Goal: Check status: Check status

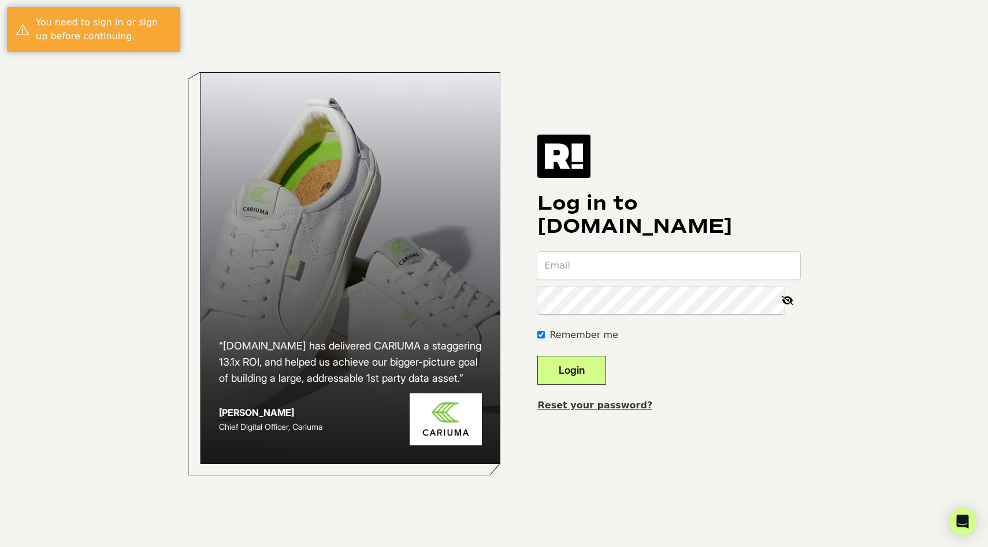
type input "[PERSON_NAME][EMAIL_ADDRESS][PERSON_NAME][DOMAIN_NAME]"
click at [584, 372] on button "Login" at bounding box center [571, 370] width 69 height 29
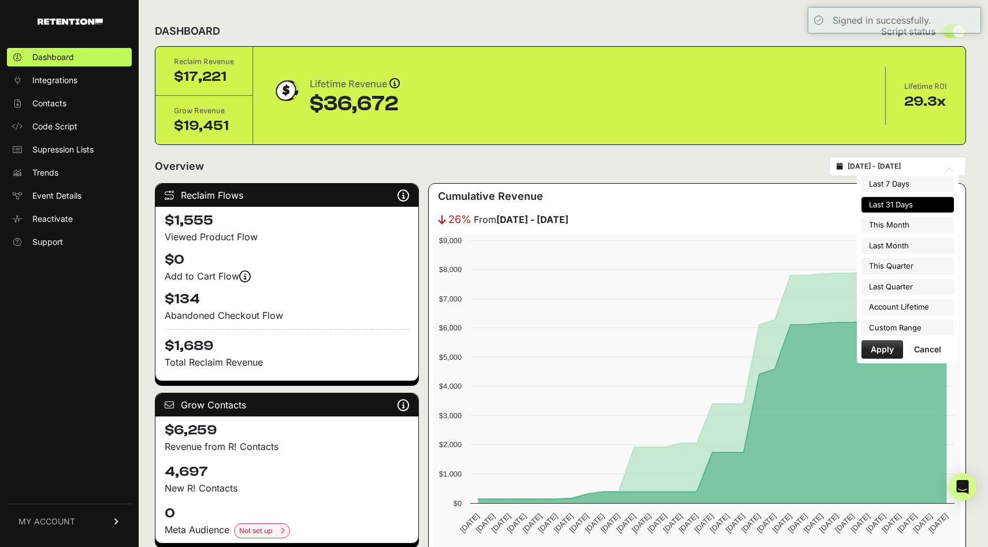
click at [878, 169] on input "[DATE] - [DATE]" at bounding box center [903, 166] width 111 height 9
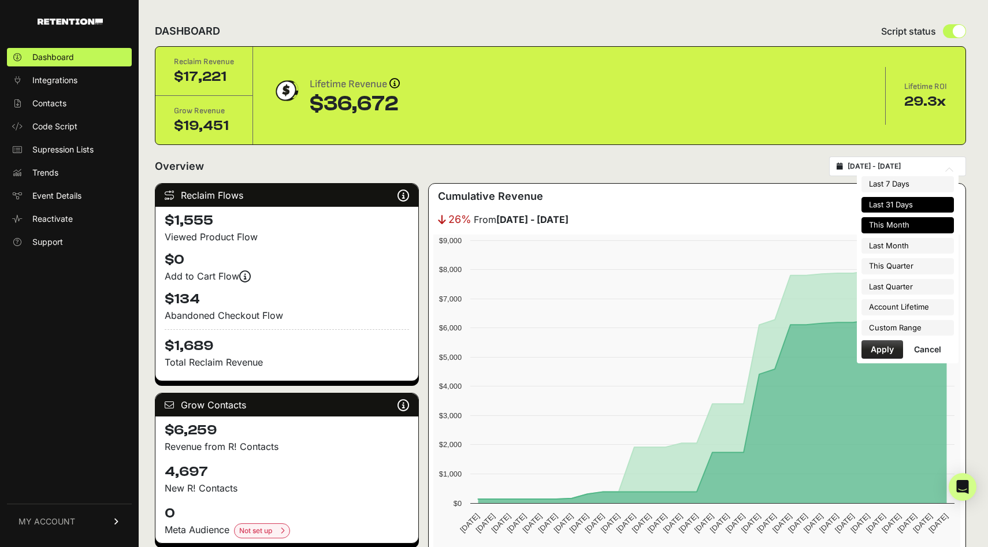
type input "2025-08-01"
type input "2025-08-31"
type input "2025-07-15"
type input "2025-08-14"
type input "2025-07-01"
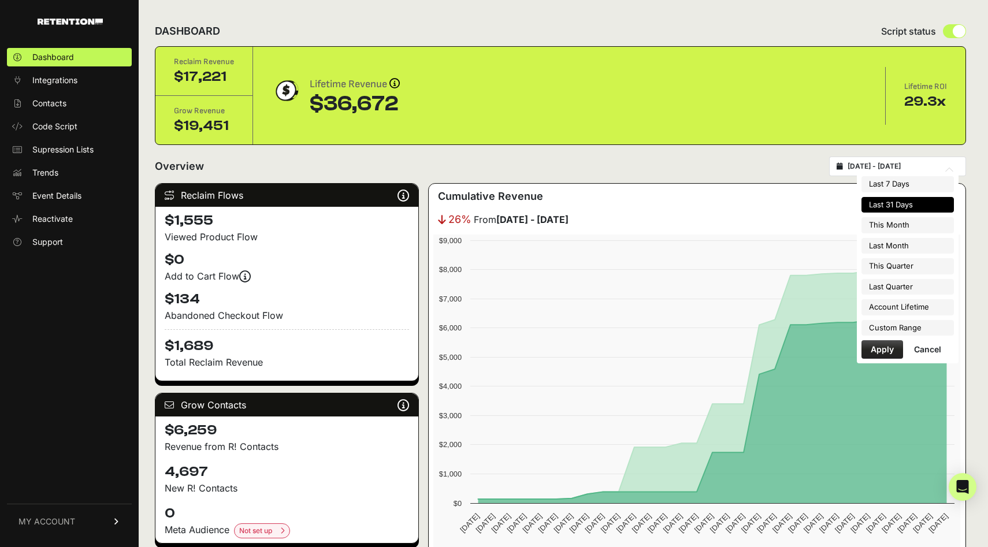
type input "2025-07-31"
type input "2025-07-15"
type input "2025-08-14"
type input "2025-07-01"
type input "2025-09-30"
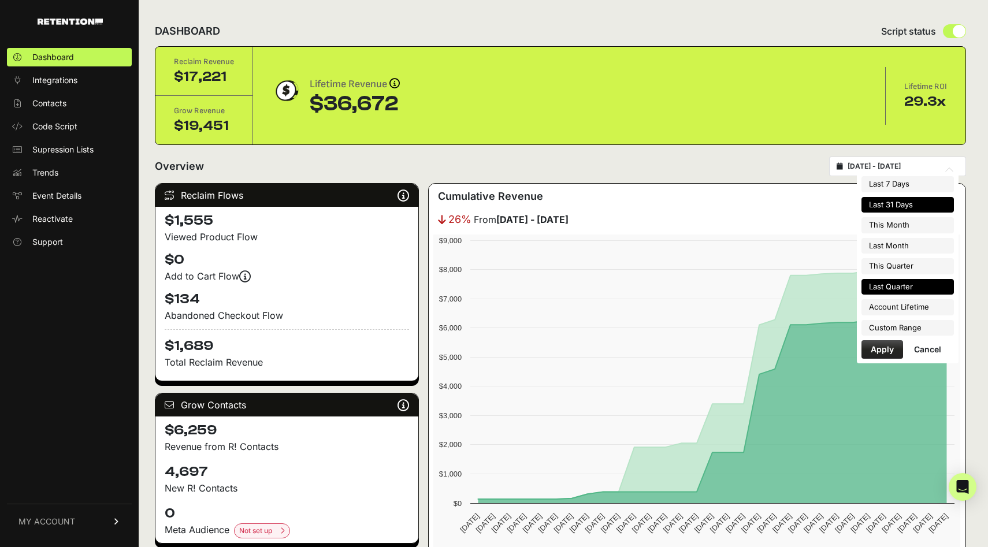
type input "2025-04-01"
type input "2025-06-30"
type input "2025-07-15"
type input "2025-08-14"
type input "2025-04-01"
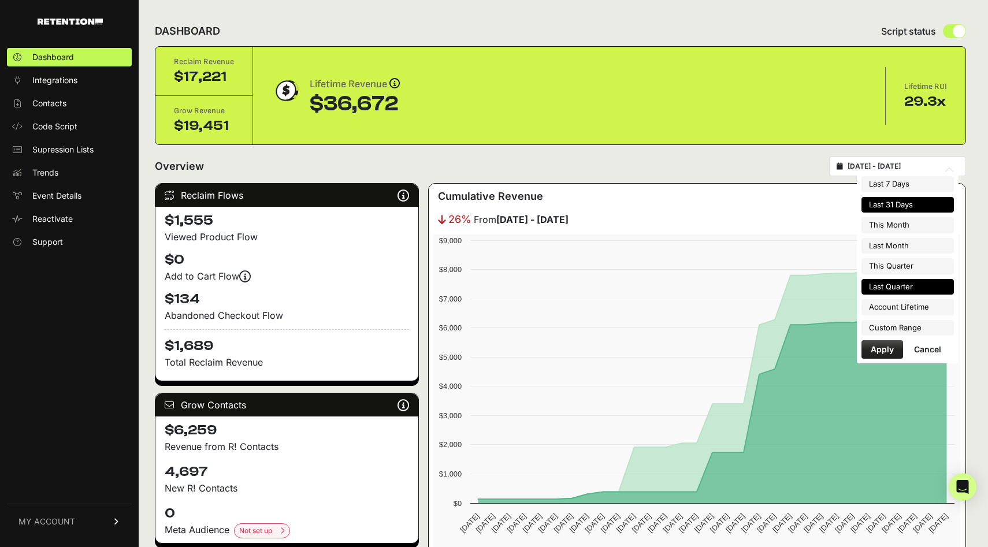
type input "2025-06-30"
type input "2025-07-15"
type input "2025-08-14"
type input "2025-07-01"
type input "2025-09-30"
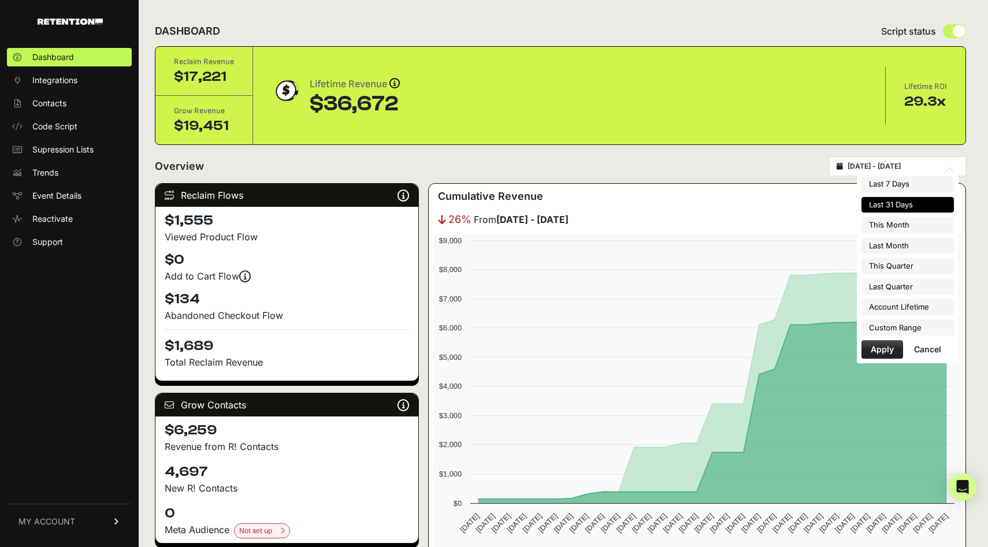
type input "2025-07-15"
type input "2025-08-14"
type input "2025-04-01"
type input "2025-06-30"
type input "2025-07-15"
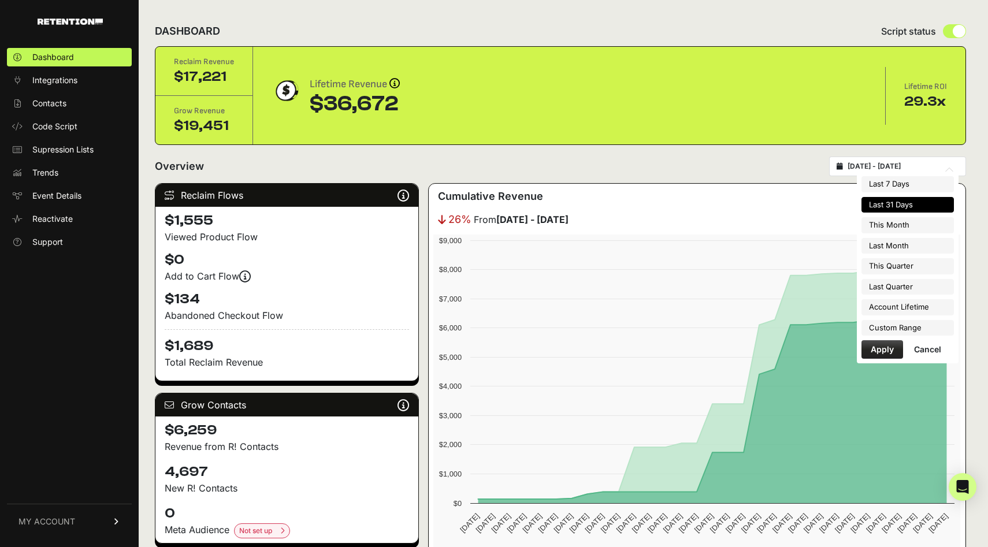
type input "2025-08-14"
click at [902, 324] on li "Custom Range" at bounding box center [908, 328] width 92 height 16
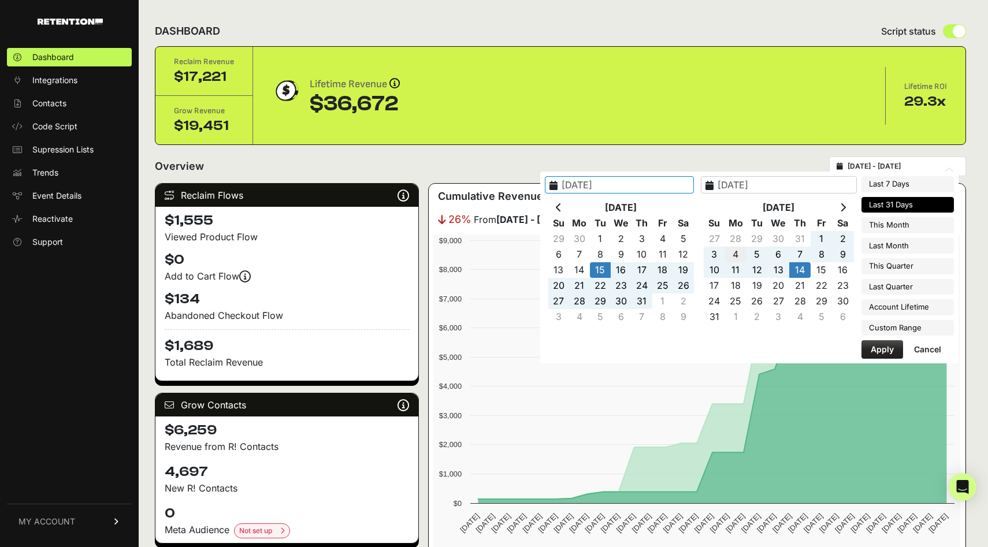
type input "2025-08-04"
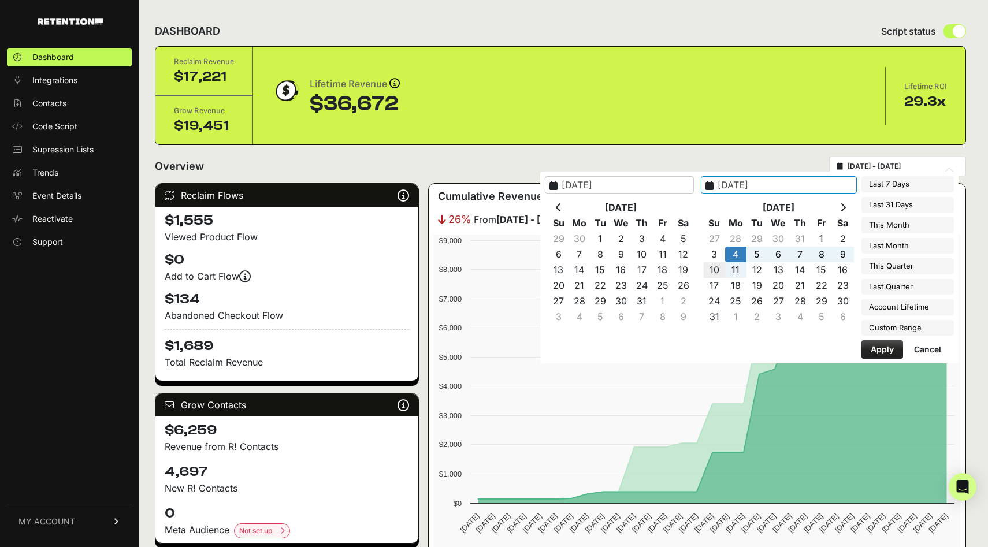
type input "2025-08-10"
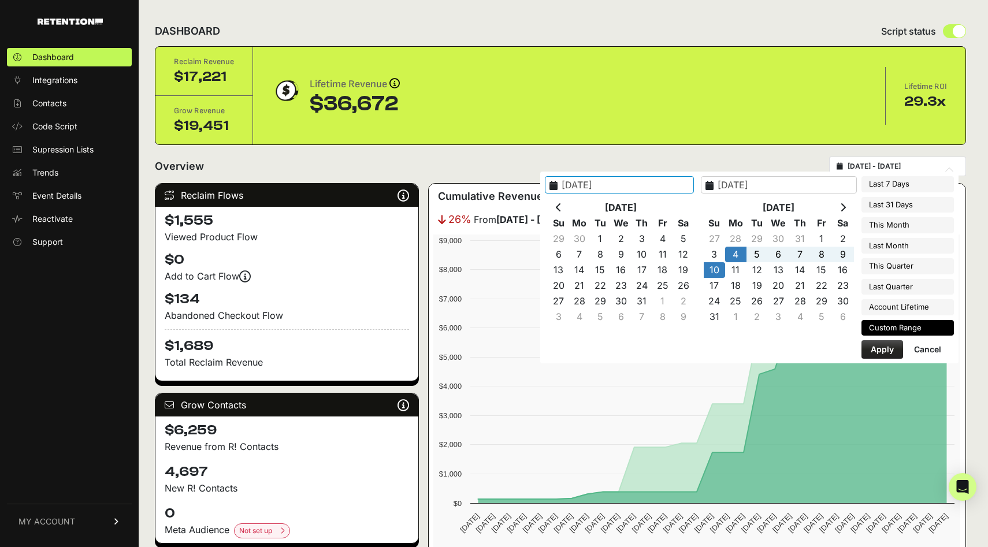
type input "2025-08-04"
click at [881, 352] on button "Apply" at bounding box center [883, 349] width 42 height 18
type input "2025-08-04 - 2025-08-10"
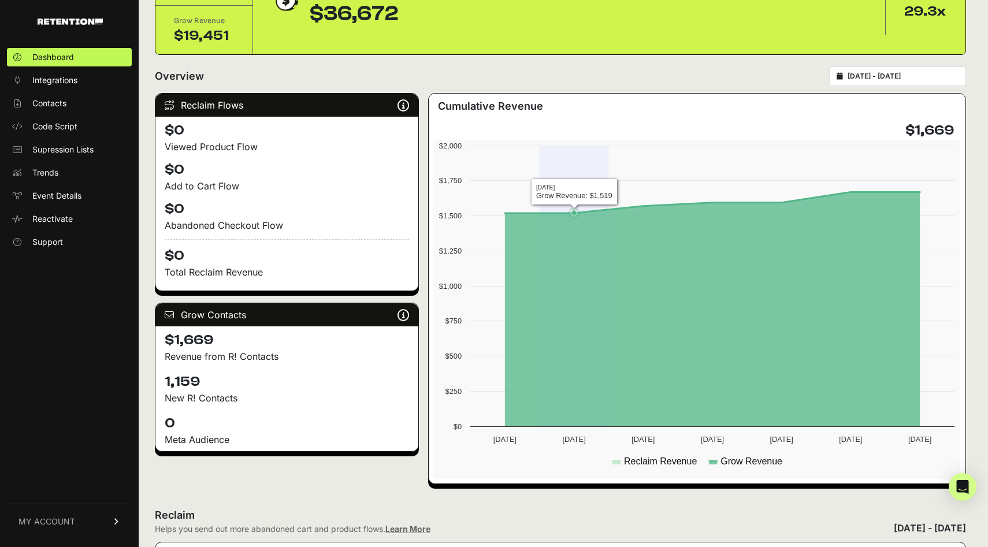
scroll to position [91, 0]
